Goal: Navigation & Orientation: Find specific page/section

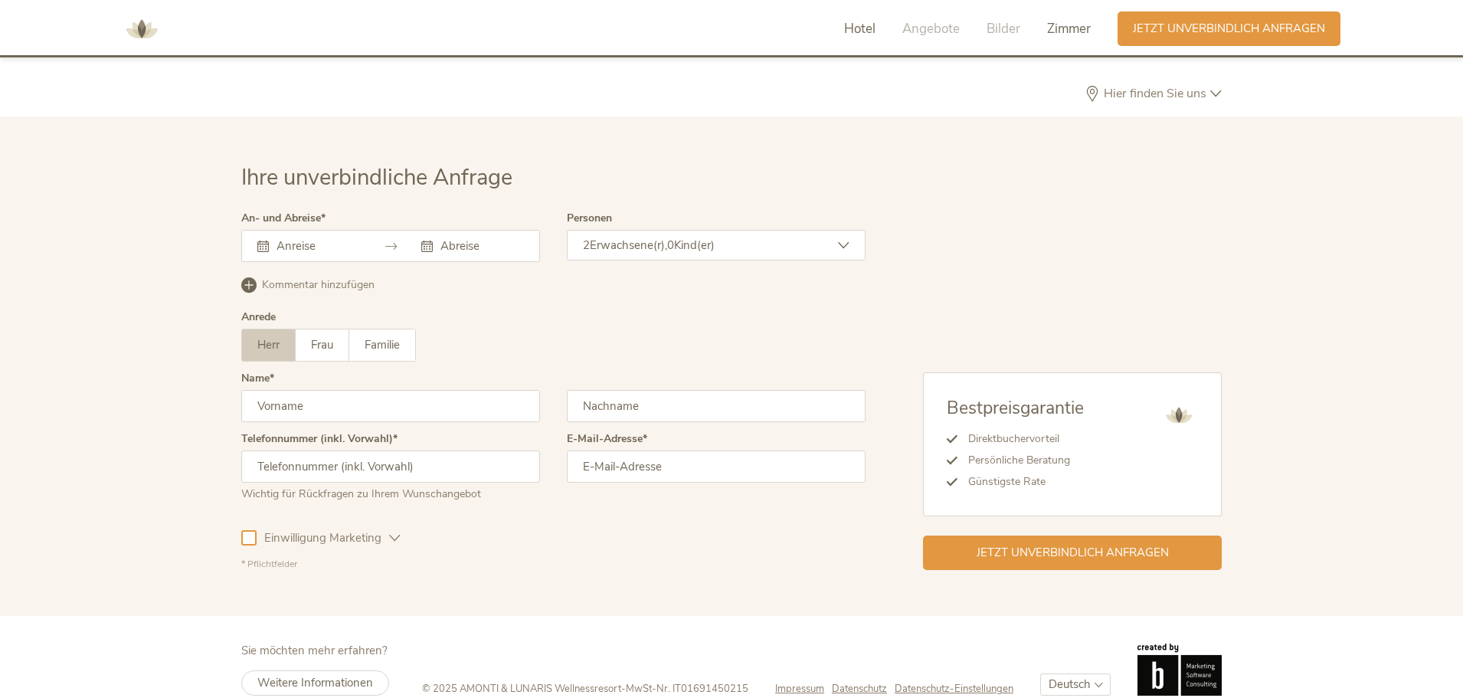
click at [863, 28] on span "Hotel" at bounding box center [859, 29] width 31 height 18
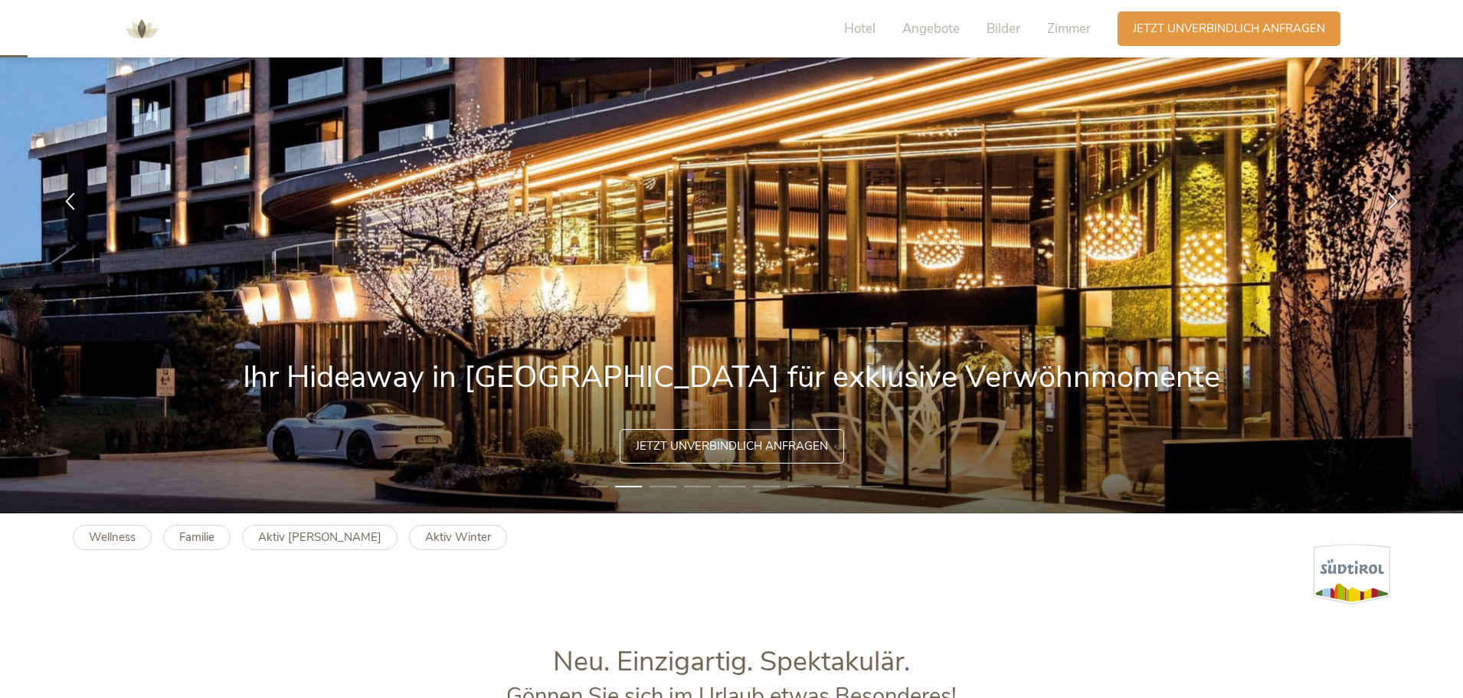
scroll to position [230, 0]
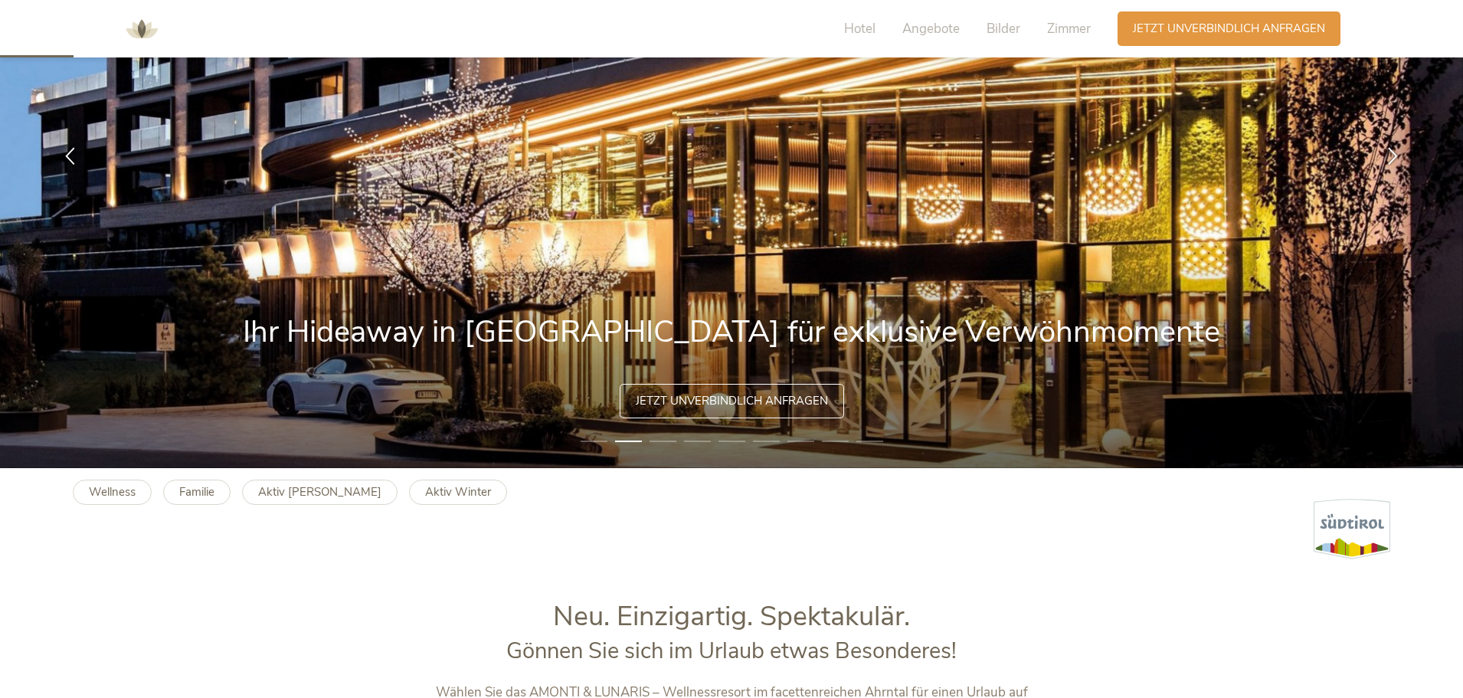
click at [393, 323] on img at bounding box center [731, 155] width 1463 height 625
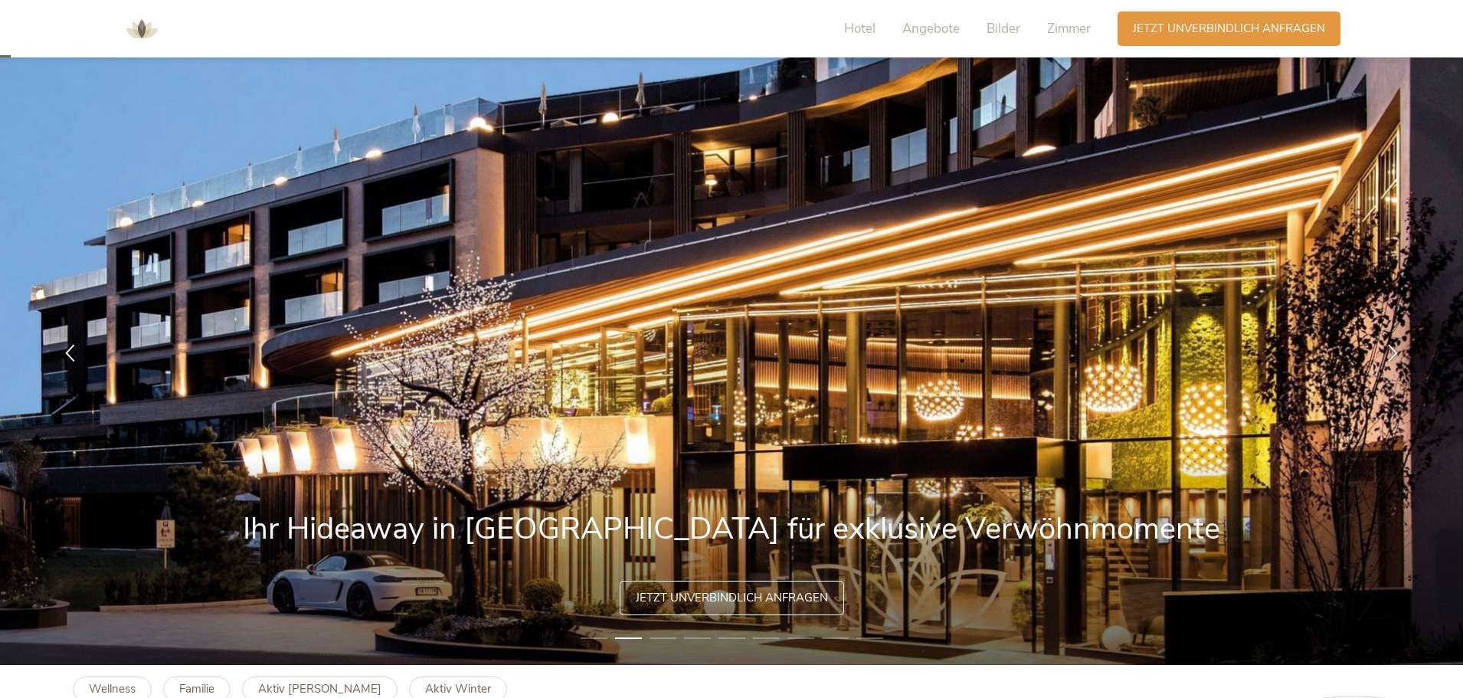
click at [790, 529] on img at bounding box center [731, 352] width 1463 height 625
drag, startPoint x: 1119, startPoint y: 529, endPoint x: 375, endPoint y: 530, distance: 744.8
click at [439, 530] on img at bounding box center [731, 352] width 1463 height 625
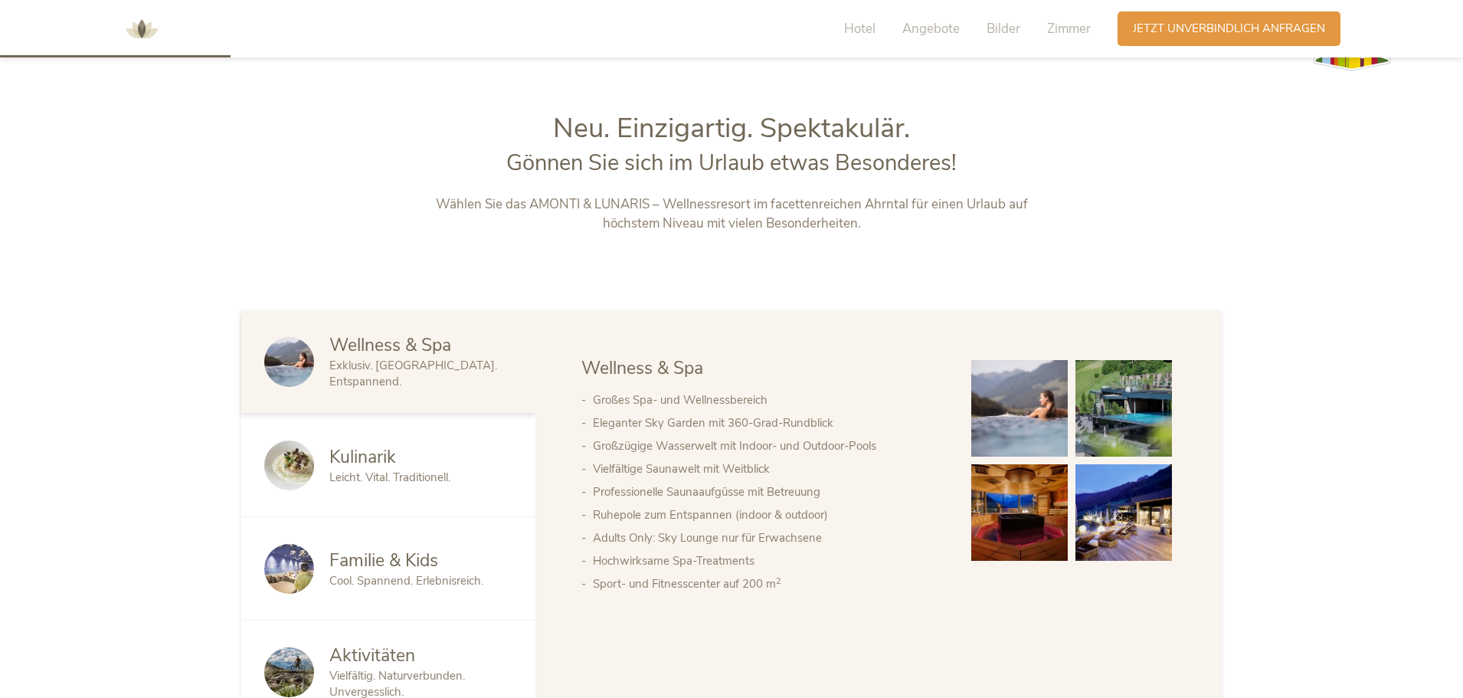
scroll to position [723, 0]
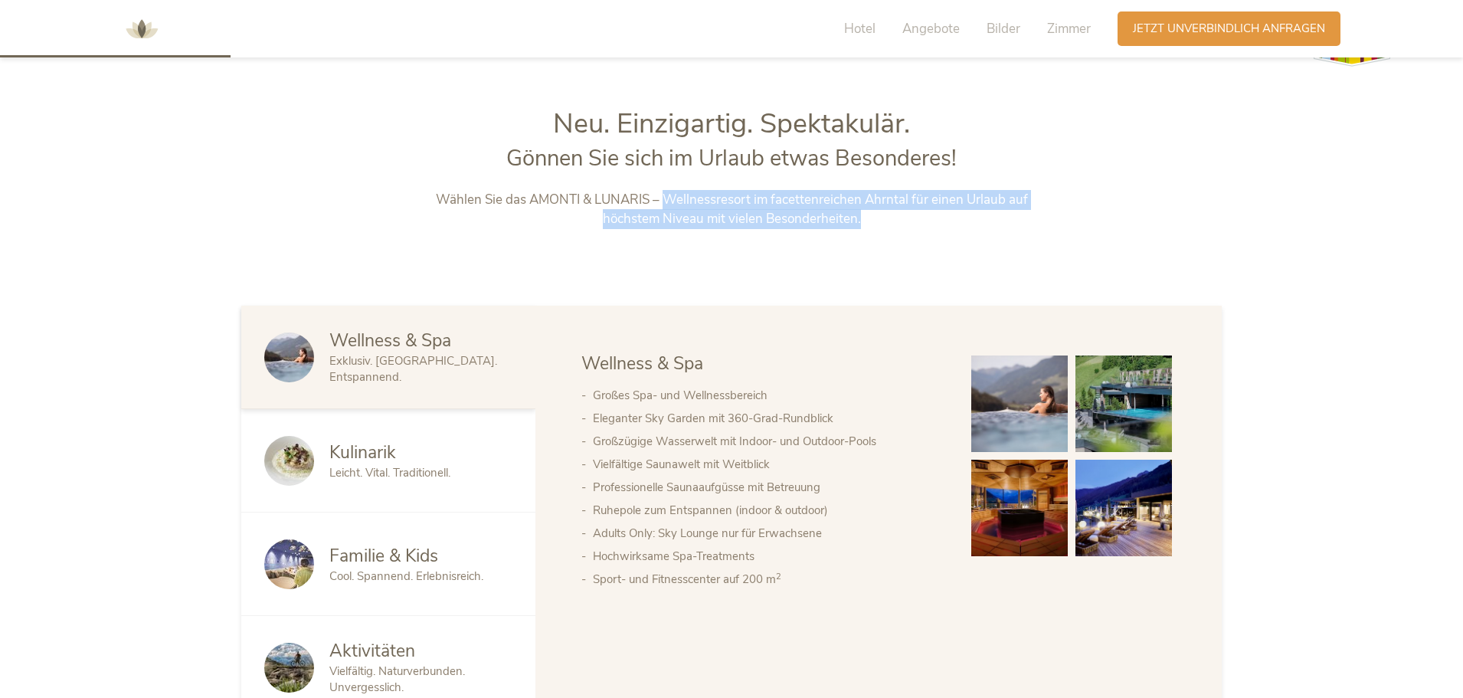
drag, startPoint x: 866, startPoint y: 221, endPoint x: 671, endPoint y: 201, distance: 195.7
click at [671, 201] on p "Wählen Sie das AMONTI & LUNARIS – Wellnessresort im facettenreichen Ahrntal für…" at bounding box center [732, 209] width 640 height 39
copy p "Wellnessresort im facettenreichen Ahrntal für einen Urlaub auf höchstem Niveau …"
click at [149, 34] on img at bounding box center [142, 29] width 46 height 46
